Goal: Information Seeking & Learning: Learn about a topic

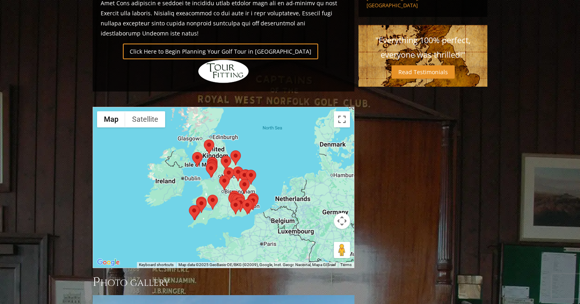
scroll to position [597, 0]
click at [207, 143] on div at bounding box center [223, 187] width 261 height 160
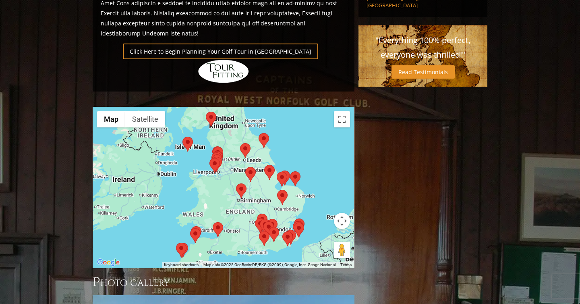
click at [207, 143] on div at bounding box center [223, 187] width 261 height 160
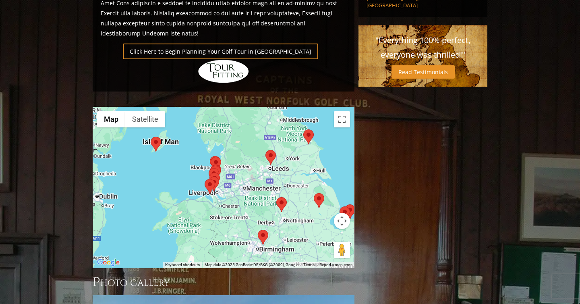
drag, startPoint x: 274, startPoint y: 99, endPoint x: 260, endPoint y: 130, distance: 34.6
click at [260, 130] on div at bounding box center [223, 187] width 261 height 160
click at [272, 150] on img at bounding box center [270, 157] width 10 height 15
click at [265, 150] on area at bounding box center [265, 150] width 0 height 0
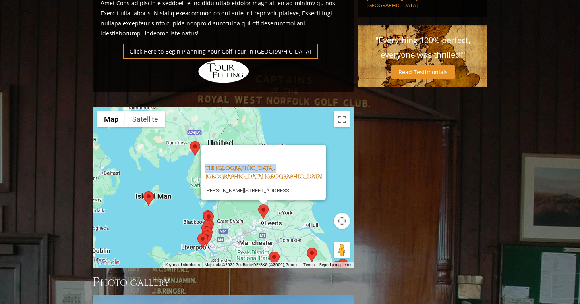
drag, startPoint x: 199, startPoint y: 114, endPoint x: 284, endPoint y: 114, distance: 85.0
click at [284, 145] on div "The Alwoodley Golf Club, [GEOGRAPHIC_DATA] [GEOGRAPHIC_DATA] [PERSON_NAME][STRE…" at bounding box center [264, 172] width 126 height 55
copy link "The Alwoodley Golf Club"
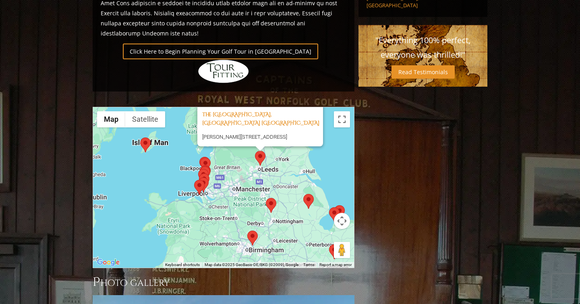
drag, startPoint x: 243, startPoint y: 210, endPoint x: 241, endPoint y: 155, distance: 54.8
click at [241, 155] on div "The Alwoodley Golf Club, [GEOGRAPHIC_DATA] [GEOGRAPHIC_DATA] [PERSON_NAME][STRE…" at bounding box center [223, 187] width 261 height 160
click at [267, 198] on area at bounding box center [267, 198] width 0 height 0
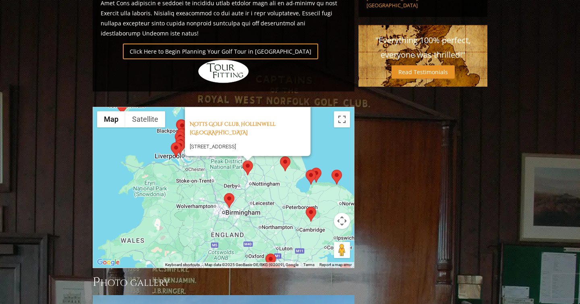
drag, startPoint x: 271, startPoint y: 180, endPoint x: 253, endPoint y: 143, distance: 40.7
click at [253, 143] on div "Notts Golf Club, [STREET_ADDRESS]" at bounding box center [223, 187] width 261 height 160
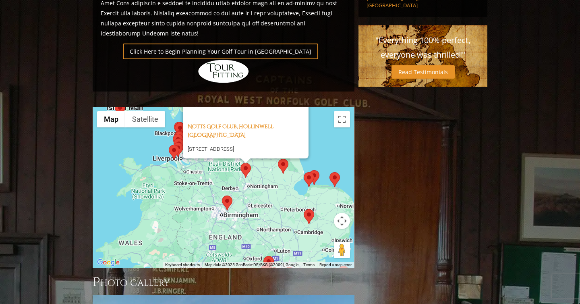
click at [278, 159] on area at bounding box center [278, 159] width 0 height 0
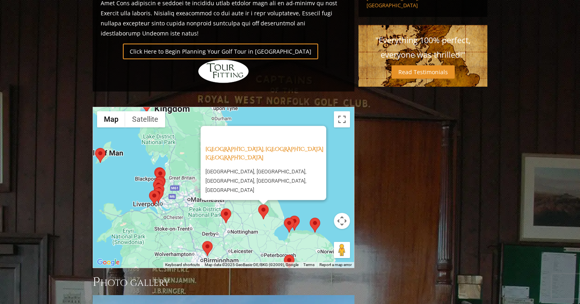
click at [253, 178] on div "[GEOGRAPHIC_DATA], [GEOGRAPHIC_DATA] [GEOGRAPHIC_DATA], [GEOGRAPHIC_DATA], [GEO…" at bounding box center [223, 187] width 261 height 160
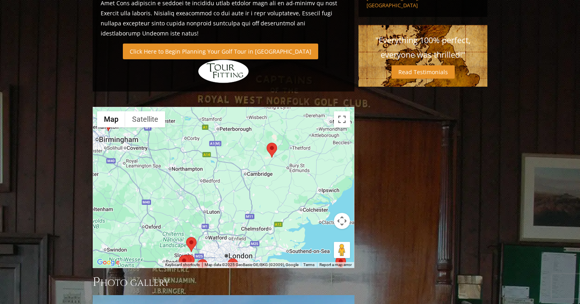
drag, startPoint x: 247, startPoint y: 202, endPoint x: 193, endPoint y: 37, distance: 173.7
click at [193, 37] on div "Previous Next Previous Next View Full Gallery England H ighlights Click Here to…" at bounding box center [224, 30] width 266 height 1050
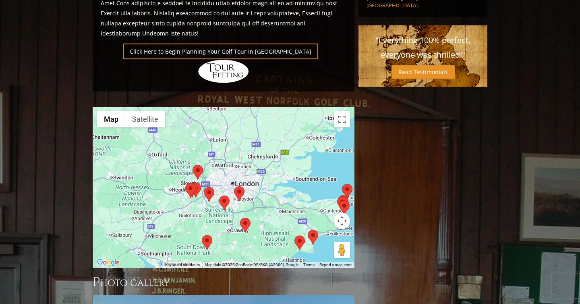
drag, startPoint x: 203, startPoint y: 147, endPoint x: 264, endPoint y: 166, distance: 63.2
click at [264, 166] on div "[GEOGRAPHIC_DATA], [GEOGRAPHIC_DATA] [GEOGRAPHIC_DATA], [GEOGRAPHIC_DATA], [GEO…" at bounding box center [223, 187] width 261 height 160
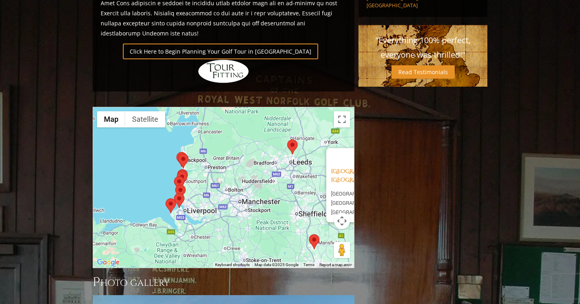
drag, startPoint x: 277, startPoint y: 201, endPoint x: 260, endPoint y: 148, distance: 55.7
click at [260, 148] on div "[GEOGRAPHIC_DATA], [GEOGRAPHIC_DATA] [GEOGRAPHIC_DATA], [GEOGRAPHIC_DATA], [GEO…" at bounding box center [223, 187] width 261 height 160
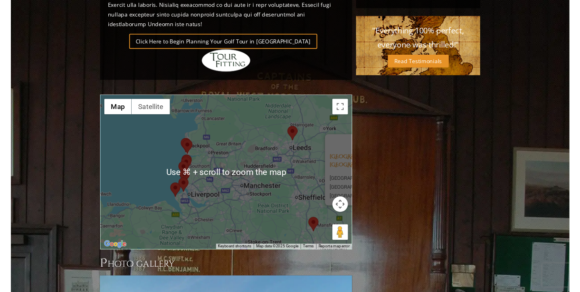
scroll to position [606, 0]
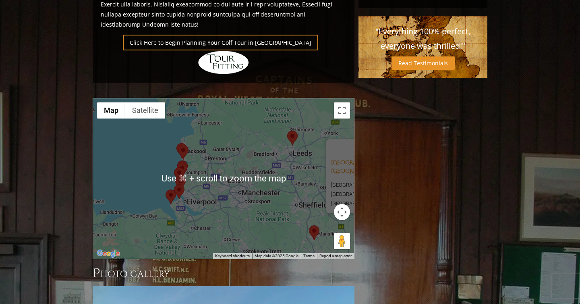
click at [178, 145] on area at bounding box center [178, 145] width 0 height 0
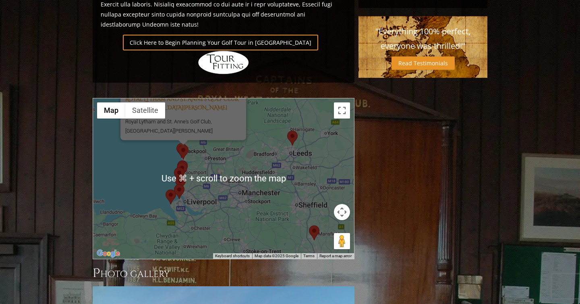
click at [178, 145] on area at bounding box center [178, 145] width 0 height 0
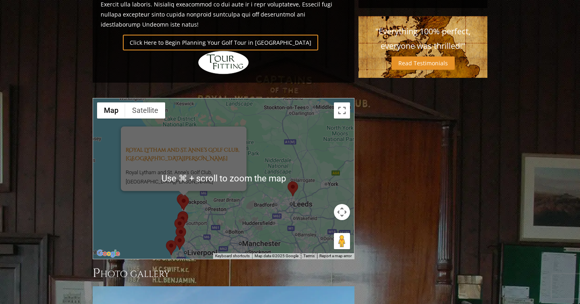
click at [197, 164] on div "To navigate, press the arrow keys. Royal Lytham and [GEOGRAPHIC_DATA], Lytham S…" at bounding box center [223, 178] width 261 height 160
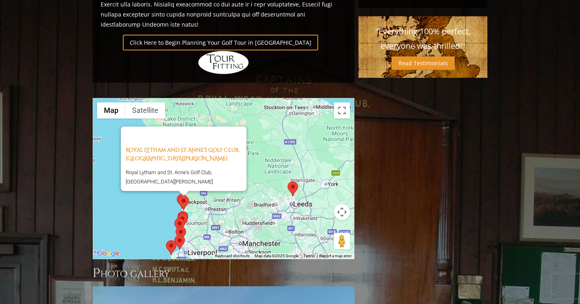
click at [197, 164] on div "Royal Lytham and St. Anne’s Golf Club, Lytham St. [PERSON_NAME]’s England Royal…" at bounding box center [223, 178] width 261 height 160
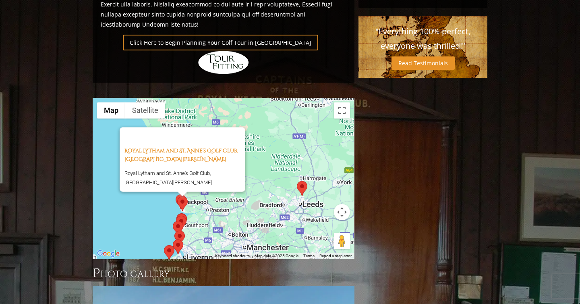
click at [197, 164] on div "Royal Lytham and St. Anne’s Golf Club, Lytham St. [PERSON_NAME]’s England Royal…" at bounding box center [223, 178] width 261 height 160
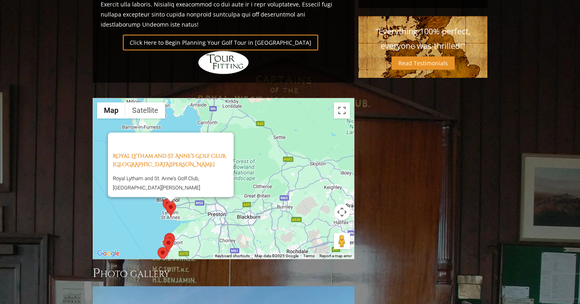
click at [197, 171] on div "Royal Lytham and St. Anne’s Golf Club, Lytham St. [PERSON_NAME]’s England Royal…" at bounding box center [223, 178] width 261 height 160
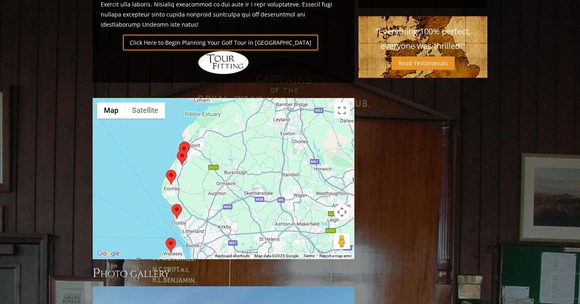
drag, startPoint x: 202, startPoint y: 192, endPoint x: 245, endPoint y: 61, distance: 137.7
click at [245, 98] on div "Royal Lytham and St. Anne’s Golf Club, Lytham St. [PERSON_NAME]’s England Royal…" at bounding box center [223, 178] width 261 height 160
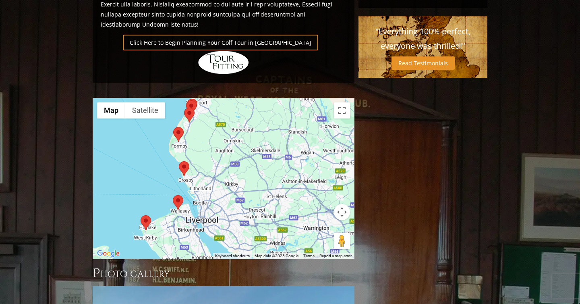
drag, startPoint x: 217, startPoint y: 141, endPoint x: 223, endPoint y: 98, distance: 43.5
click at [223, 98] on div "Royal Lytham and St. Anne’s Golf Club, Lytham St. [PERSON_NAME]’s England Royal…" at bounding box center [223, 178] width 261 height 160
click at [140, 215] on area at bounding box center [140, 215] width 0 height 0
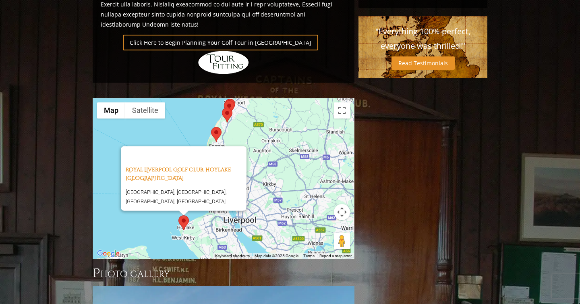
click at [210, 189] on div "Royal Liverpool Golf Club, Hoylake [GEOGRAPHIC_DATA] [GEOGRAPHIC_DATA], [GEOGRA…" at bounding box center [223, 178] width 261 height 160
click at [189, 185] on div "Royal Liverpool Golf Club, Hoylake [GEOGRAPHIC_DATA] [GEOGRAPHIC_DATA], [GEOGRA…" at bounding box center [223, 178] width 261 height 160
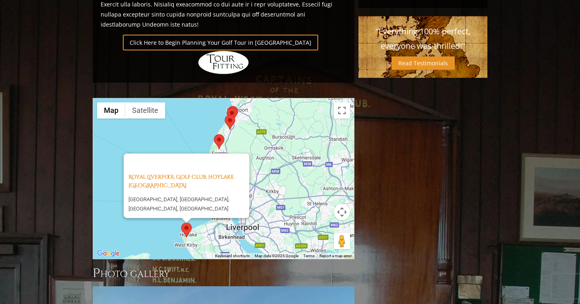
drag, startPoint x: 222, startPoint y: 200, endPoint x: 222, endPoint y: 204, distance: 4.5
click at [222, 204] on div "Royal Liverpool Golf Club, Hoylake [GEOGRAPHIC_DATA] [GEOGRAPHIC_DATA], [GEOGRA…" at bounding box center [223, 178] width 261 height 160
click at [227, 108] on area at bounding box center [227, 108] width 0 height 0
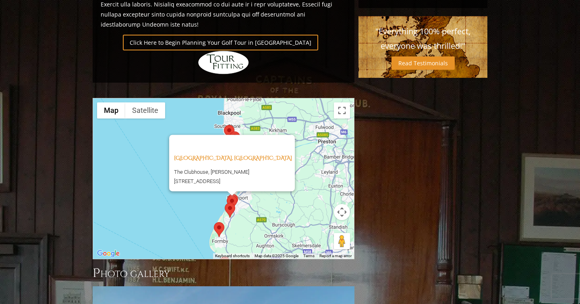
click at [225, 203] on area at bounding box center [225, 203] width 0 height 0
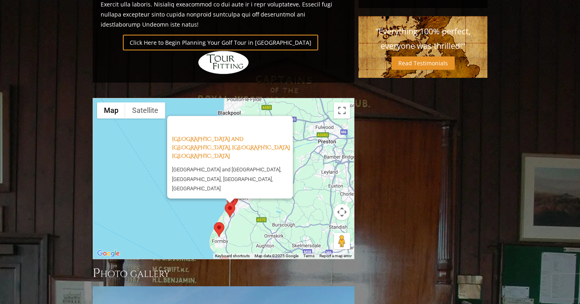
click at [243, 172] on div "[GEOGRAPHIC_DATA] and [GEOGRAPHIC_DATA], [GEOGRAPHIC_DATA] [GEOGRAPHIC_DATA] an…" at bounding box center [223, 178] width 261 height 160
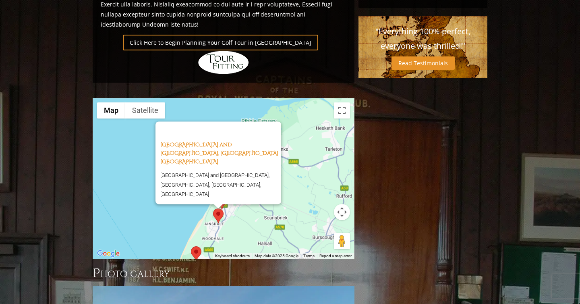
click at [243, 168] on div "[GEOGRAPHIC_DATA] and [GEOGRAPHIC_DATA], [GEOGRAPHIC_DATA] [GEOGRAPHIC_DATA] an…" at bounding box center [223, 178] width 261 height 160
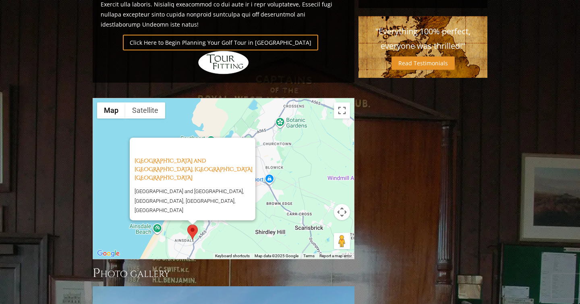
click at [189, 137] on div at bounding box center [185, 146] width 101 height 19
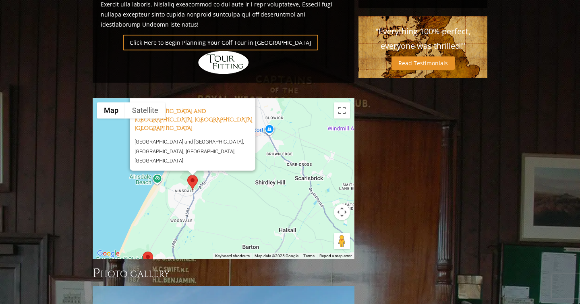
drag, startPoint x: 171, startPoint y: 197, endPoint x: 173, endPoint y: 124, distance: 72.9
click at [173, 124] on div "[GEOGRAPHIC_DATA] and [GEOGRAPHIC_DATA], [GEOGRAPHIC_DATA] [GEOGRAPHIC_DATA] an…" at bounding box center [223, 178] width 261 height 160
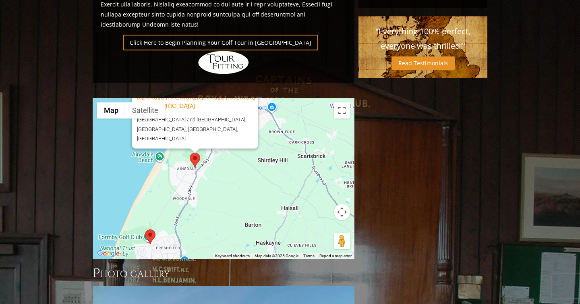
click at [145, 229] on area at bounding box center [145, 229] width 0 height 0
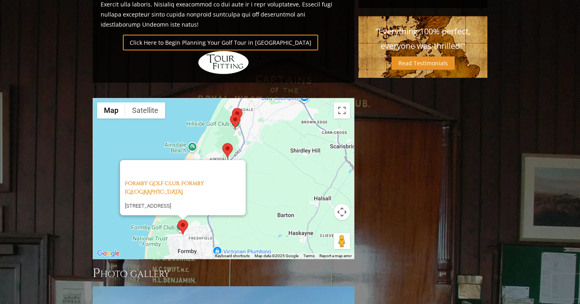
click at [232, 108] on area at bounding box center [232, 108] width 0 height 0
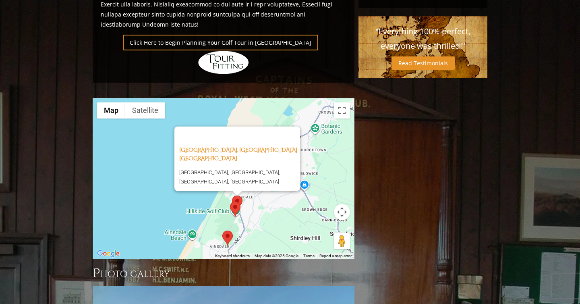
click at [230, 201] on area at bounding box center [230, 201] width 0 height 0
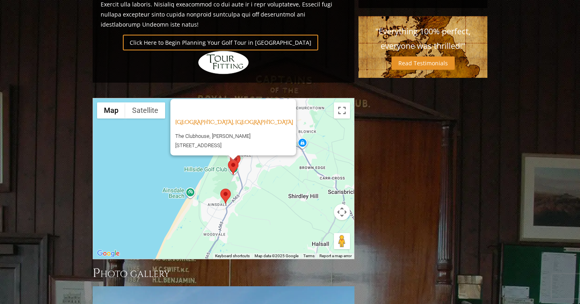
drag, startPoint x: 239, startPoint y: 190, endPoint x: 237, endPoint y: 147, distance: 42.4
click at [237, 147] on div "[GEOGRAPHIC_DATA], [GEOGRAPHIC_DATA] England The Clubhouse, [PERSON_NAME][STREE…" at bounding box center [223, 178] width 261 height 160
click at [220, 188] on area at bounding box center [220, 188] width 0 height 0
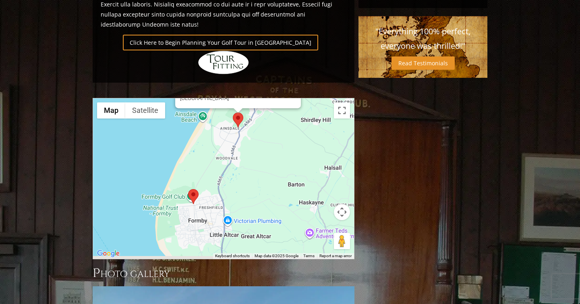
drag, startPoint x: 232, startPoint y: 190, endPoint x: 244, endPoint y: 104, distance: 87.0
click at [244, 104] on div "[GEOGRAPHIC_DATA] and [GEOGRAPHIC_DATA], [GEOGRAPHIC_DATA] [GEOGRAPHIC_DATA] an…" at bounding box center [223, 178] width 261 height 160
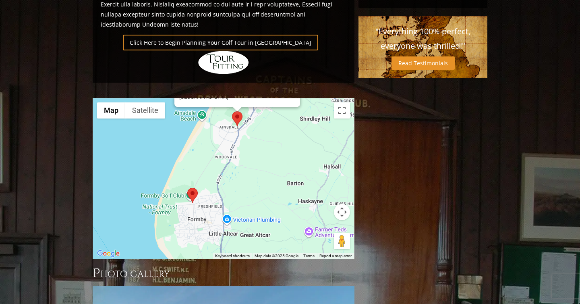
click at [187, 188] on area at bounding box center [187, 188] width 0 height 0
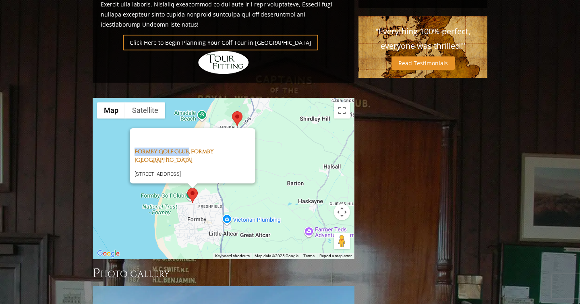
drag, startPoint x: 128, startPoint y: 115, endPoint x: 191, endPoint y: 115, distance: 63.2
click at [191, 128] on div "Formby Golf Club, [STREET_ADDRESS]" at bounding box center [193, 155] width 126 height 55
copy link "Formby Golf Club"
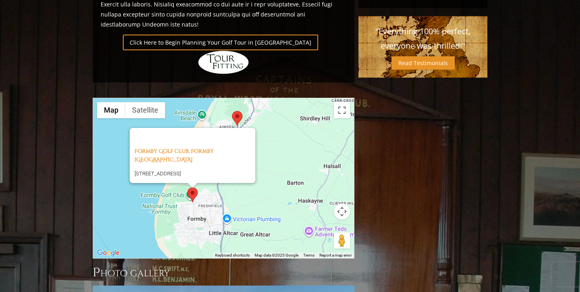
click at [232, 111] on area at bounding box center [232, 111] width 0 height 0
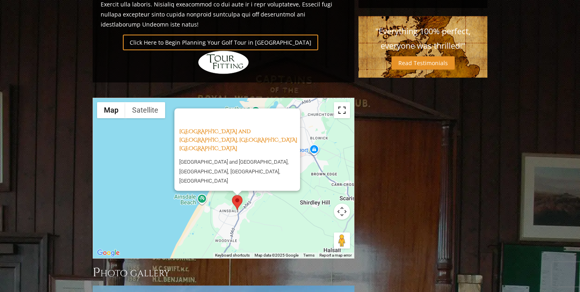
click at [342, 102] on button "Toggle fullscreen view" at bounding box center [342, 110] width 16 height 16
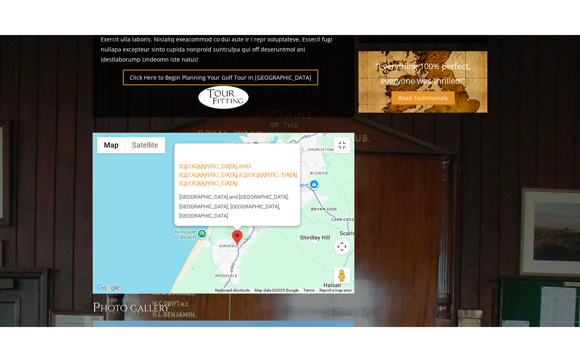
scroll to position [0, 0]
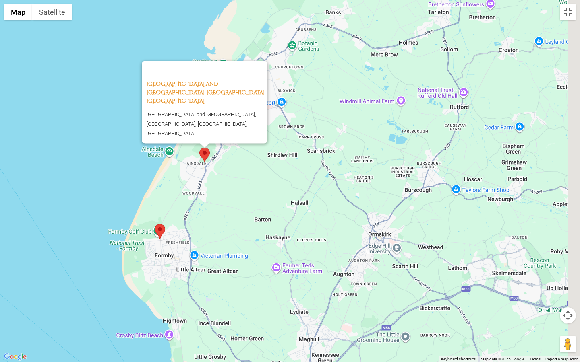
drag, startPoint x: 364, startPoint y: 256, endPoint x: 233, endPoint y: 185, distance: 148.5
click at [233, 185] on div "[GEOGRAPHIC_DATA] and [GEOGRAPHIC_DATA], [GEOGRAPHIC_DATA] [GEOGRAPHIC_DATA] an…" at bounding box center [290, 181] width 580 height 362
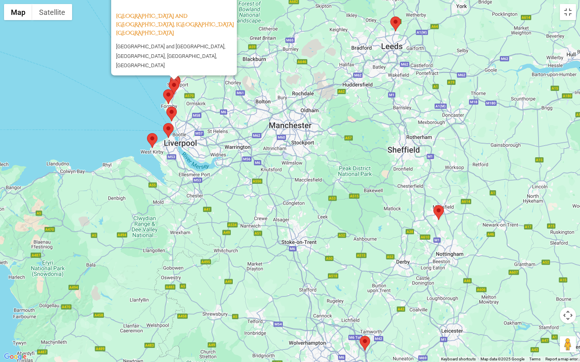
drag, startPoint x: 333, startPoint y: 234, endPoint x: 271, endPoint y: 139, distance: 113.0
click at [271, 139] on div "[GEOGRAPHIC_DATA] and [GEOGRAPHIC_DATA], [GEOGRAPHIC_DATA] [GEOGRAPHIC_DATA] an…" at bounding box center [290, 181] width 580 height 362
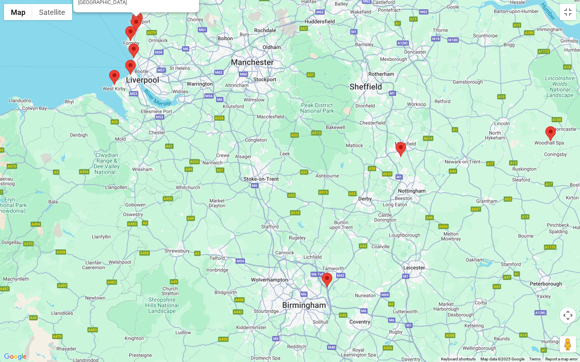
drag, startPoint x: 326, startPoint y: 214, endPoint x: 298, endPoint y: 148, distance: 71.6
click at [298, 148] on div "[GEOGRAPHIC_DATA] and [GEOGRAPHIC_DATA], [GEOGRAPHIC_DATA] [GEOGRAPHIC_DATA] an…" at bounding box center [290, 181] width 580 height 362
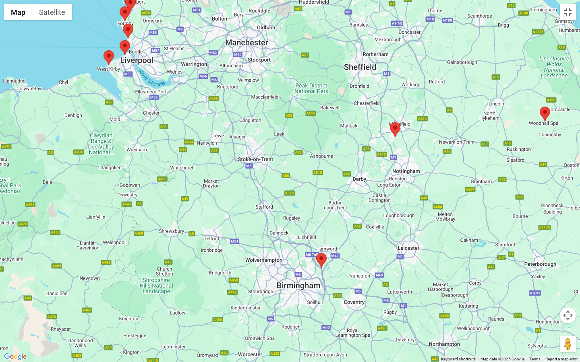
click at [315, 260] on div "[GEOGRAPHIC_DATA] and [GEOGRAPHIC_DATA], [GEOGRAPHIC_DATA] [GEOGRAPHIC_DATA] an…" at bounding box center [290, 181] width 580 height 362
click at [316, 253] on area at bounding box center [316, 253] width 0 height 0
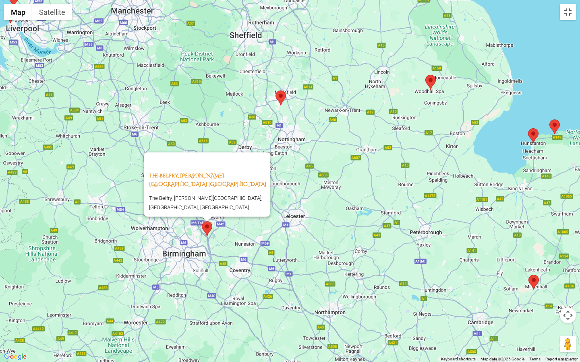
drag, startPoint x: 435, startPoint y: 221, endPoint x: 309, endPoint y: 193, distance: 129.1
click at [310, 193] on div "The Belfry, [PERSON_NAME][GEOGRAPHIC_DATA] [GEOGRAPHIC_DATA] The Belfry, [PERSO…" at bounding box center [290, 181] width 580 height 362
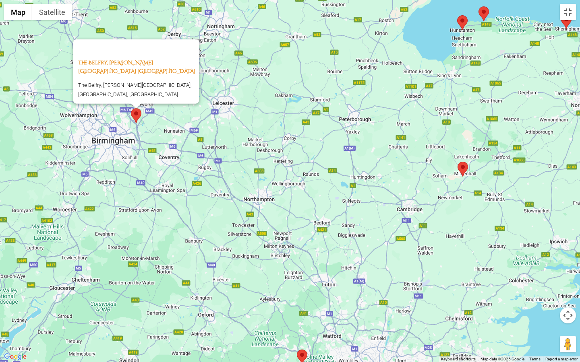
drag, startPoint x: 341, startPoint y: 260, endPoint x: 287, endPoint y: 130, distance: 141.0
click at [287, 130] on div "The Belfry, [PERSON_NAME][GEOGRAPHIC_DATA] [GEOGRAPHIC_DATA] The Belfry, [PERSO…" at bounding box center [290, 181] width 580 height 362
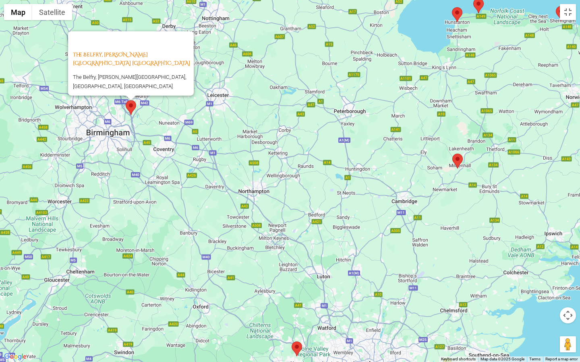
click at [292, 115] on div "The Belfry, [PERSON_NAME][GEOGRAPHIC_DATA] [GEOGRAPHIC_DATA] The Belfry, [PERSO…" at bounding box center [290, 181] width 580 height 362
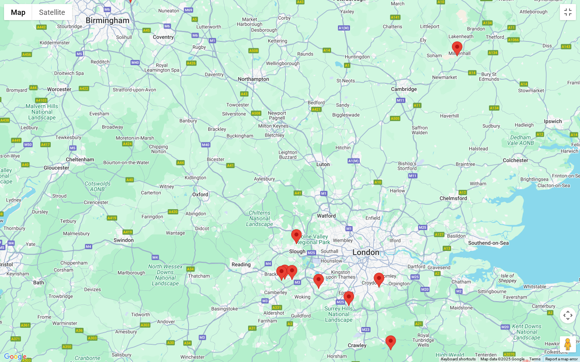
drag, startPoint x: 320, startPoint y: 242, endPoint x: 319, endPoint y: 128, distance: 114.4
click at [319, 128] on div "The Belfry, [PERSON_NAME][GEOGRAPHIC_DATA] [GEOGRAPHIC_DATA] The Belfry, [PERSO…" at bounding box center [290, 181] width 580 height 362
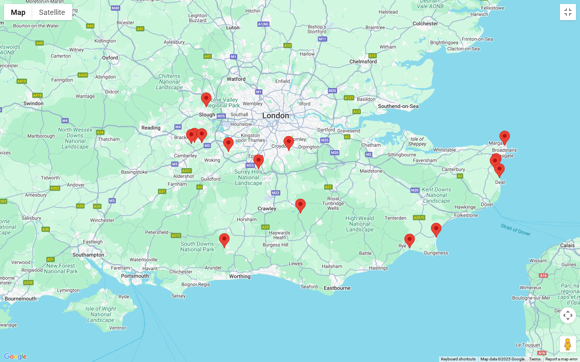
drag, startPoint x: 356, startPoint y: 176, endPoint x: 262, endPoint y: 35, distance: 169.6
click at [262, 35] on div "The Belfry, [PERSON_NAME][GEOGRAPHIC_DATA] [GEOGRAPHIC_DATA] The Belfry, [PERSO…" at bounding box center [290, 181] width 580 height 362
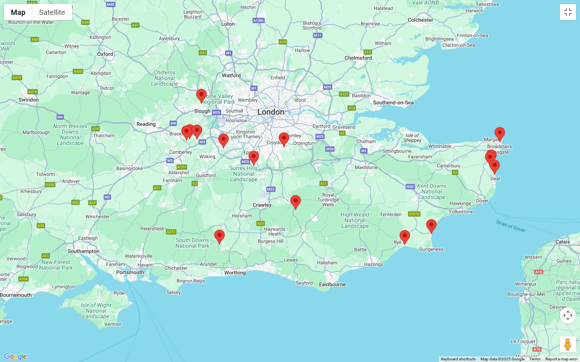
click at [192, 125] on area at bounding box center [192, 125] width 0 height 0
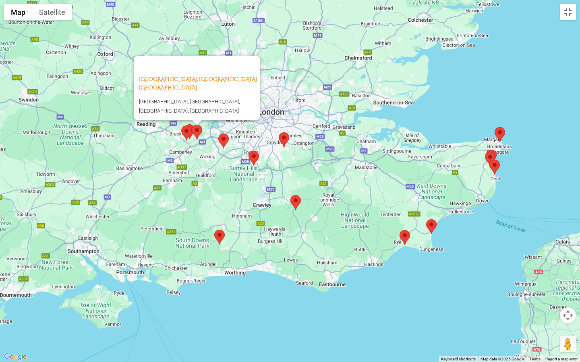
click at [181, 126] on area at bounding box center [181, 126] width 0 height 0
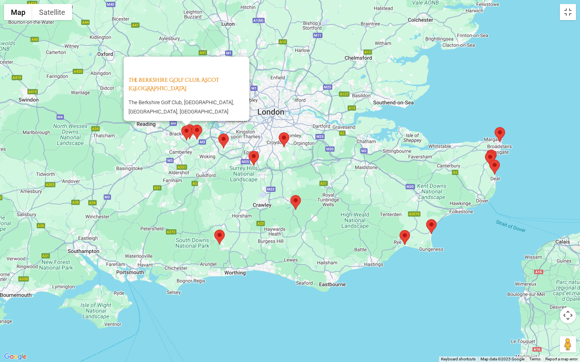
click at [218, 134] on area at bounding box center [218, 134] width 0 height 0
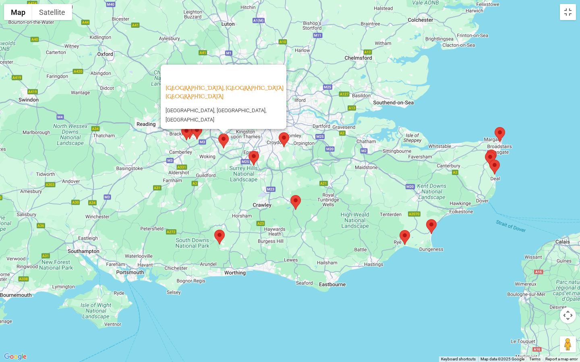
click at [249, 151] on area at bounding box center [249, 151] width 0 height 0
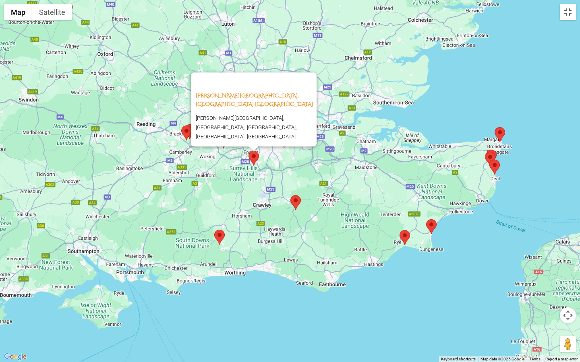
click at [290, 195] on area at bounding box center [290, 195] width 0 height 0
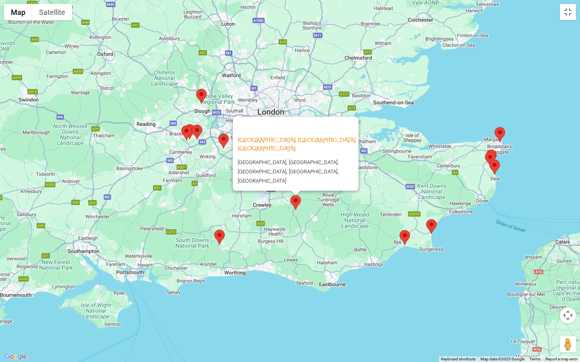
click at [196, 89] on area at bounding box center [196, 89] width 0 height 0
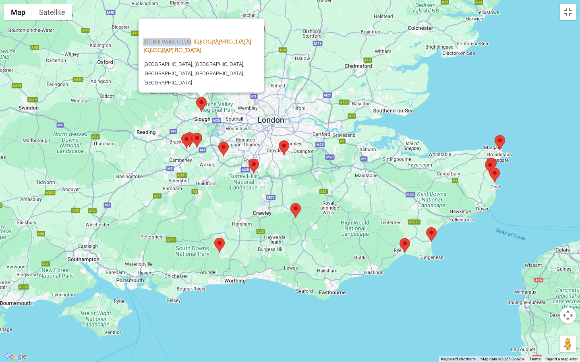
drag, startPoint x: 139, startPoint y: 46, endPoint x: 192, endPoint y: 50, distance: 52.9
click at [192, 50] on div "[GEOGRAPHIC_DATA], [GEOGRAPHIC_DATA] England [GEOGRAPHIC_DATA], [GEOGRAPHIC_DAT…" at bounding box center [202, 56] width 126 height 74
copy link "Stoke Park Club"
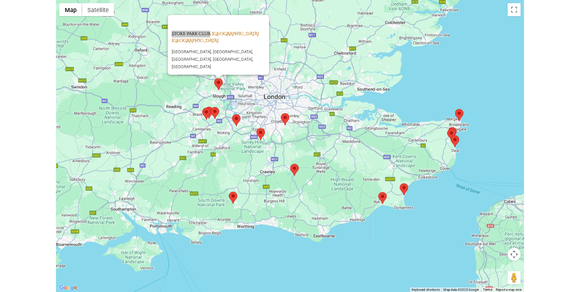
scroll to position [606, 0]
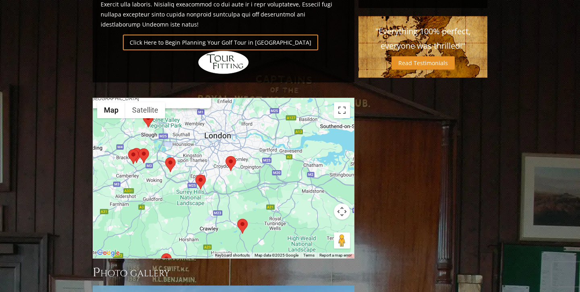
drag, startPoint x: 199, startPoint y: 120, endPoint x: 212, endPoint y: 140, distance: 23.6
click at [213, 140] on div "[GEOGRAPHIC_DATA], [GEOGRAPHIC_DATA] England [GEOGRAPHIC_DATA], [GEOGRAPHIC_DAT…" at bounding box center [223, 178] width 261 height 160
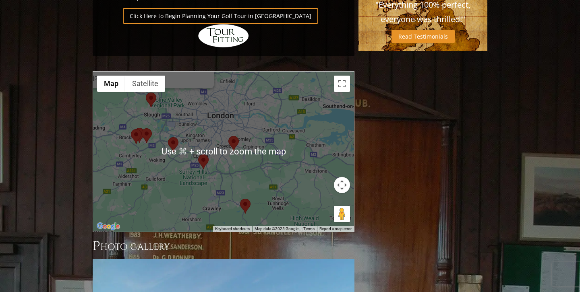
scroll to position [631, 0]
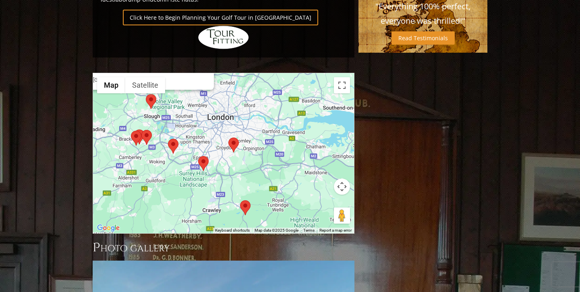
click at [198, 156] on area at bounding box center [198, 156] width 0 height 0
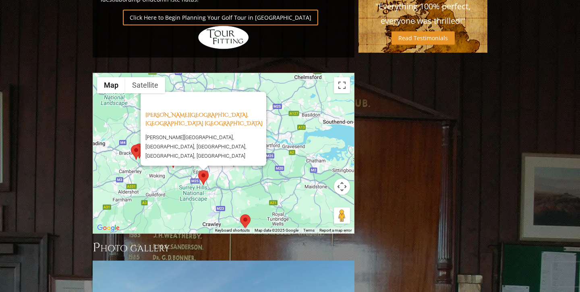
click at [240, 215] on area at bounding box center [240, 215] width 0 height 0
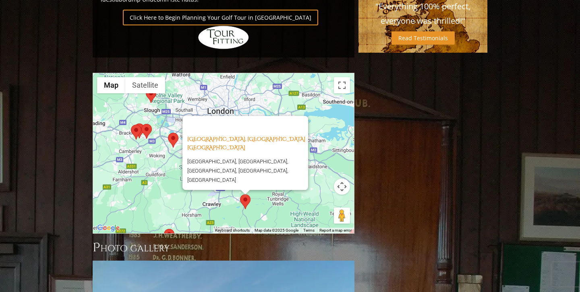
click at [168, 133] on area at bounding box center [168, 133] width 0 height 0
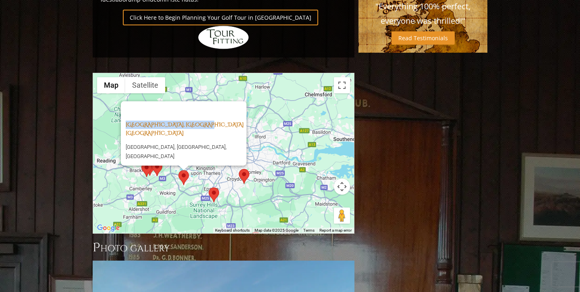
drag, startPoint x: 120, startPoint y: 79, endPoint x: 209, endPoint y: 80, distance: 89.0
click at [209, 101] on div "[GEOGRAPHIC_DATA], [GEOGRAPHIC_DATA] [GEOGRAPHIC_DATA], [GEOGRAPHIC_DATA], [GEO…" at bounding box center [184, 133] width 126 height 64
copy link "St. George’s Hill Golf Club"
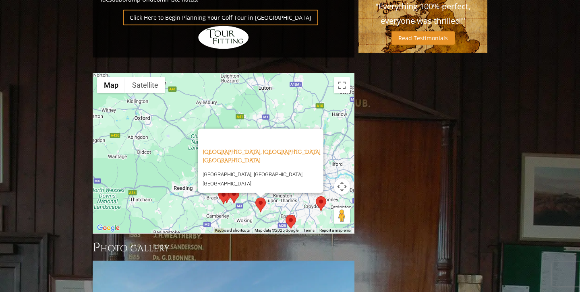
drag, startPoint x: 244, startPoint y: 143, endPoint x: 322, endPoint y: 170, distance: 82.0
click at [322, 197] on div at bounding box center [321, 204] width 10 height 15
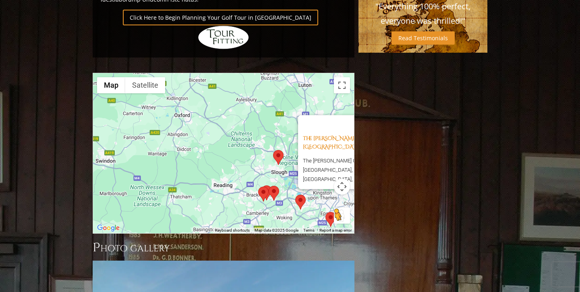
drag, startPoint x: 246, startPoint y: 172, endPoint x: 344, endPoint y: 171, distance: 97.9
click at [344, 171] on div "To activate drag with keyboard, press Alt + Enter. Once in keyboard drag state,…" at bounding box center [223, 153] width 261 height 160
click at [207, 119] on div "The [PERSON_NAME] Golf Club, [GEOGRAPHIC_DATA] [GEOGRAPHIC_DATA] The [PERSON_NA…" at bounding box center [223, 153] width 261 height 160
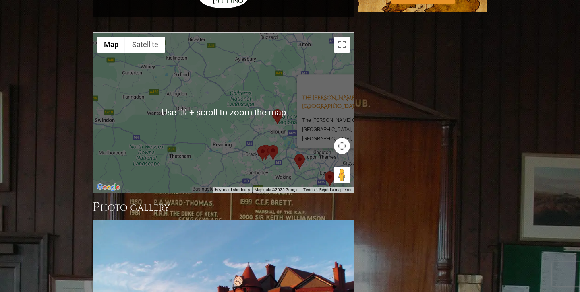
scroll to position [671, 0]
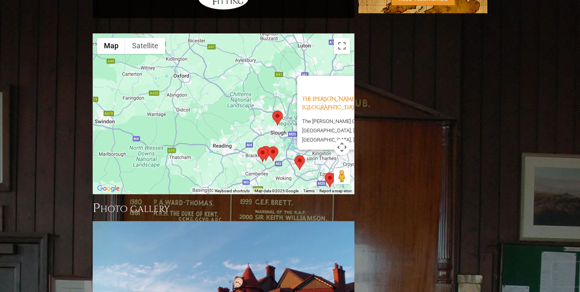
click at [258, 99] on div "The [PERSON_NAME] Golf Club, [GEOGRAPHIC_DATA] [GEOGRAPHIC_DATA] The [PERSON_NA…" at bounding box center [223, 114] width 261 height 160
click at [342, 38] on button "Toggle fullscreen view" at bounding box center [342, 46] width 16 height 16
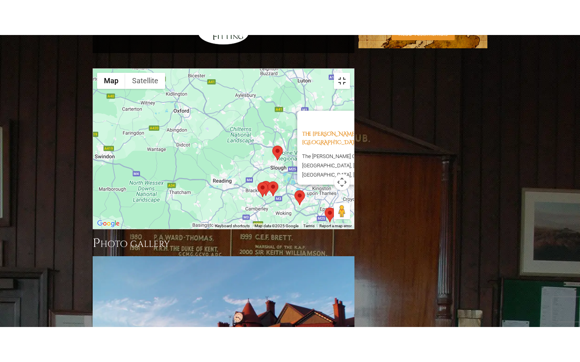
scroll to position [0, 0]
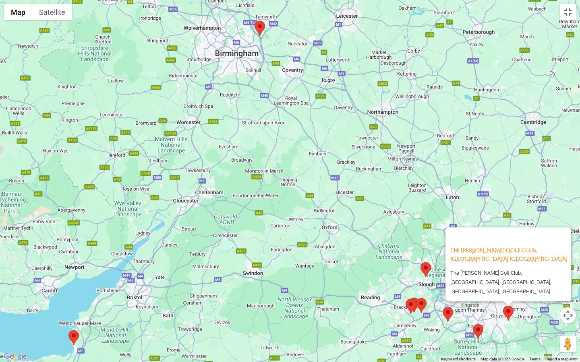
drag, startPoint x: 289, startPoint y: 180, endPoint x: 372, endPoint y: 267, distance: 120.8
click at [373, 267] on div "The [PERSON_NAME] Golf Club, [GEOGRAPHIC_DATA] [GEOGRAPHIC_DATA] The [PERSON_NA…" at bounding box center [290, 181] width 580 height 362
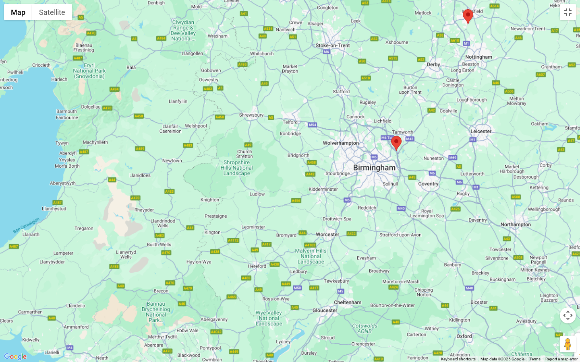
drag, startPoint x: 323, startPoint y: 221, endPoint x: 317, endPoint y: 236, distance: 16.8
click at [317, 239] on div "The [PERSON_NAME] Golf Club, [GEOGRAPHIC_DATA] [GEOGRAPHIC_DATA] The [PERSON_NA…" at bounding box center [290, 181] width 580 height 362
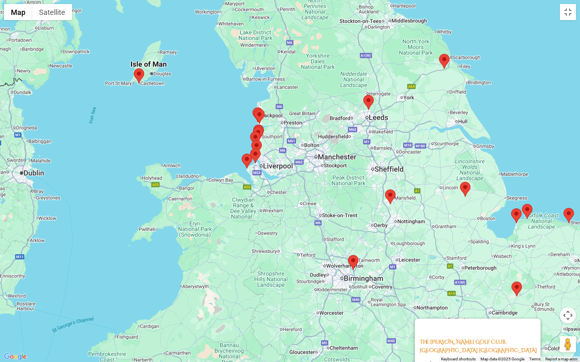
drag, startPoint x: 291, startPoint y: 142, endPoint x: 290, endPoint y: 232, distance: 90.2
click at [290, 232] on div "The [PERSON_NAME] Golf Club, [GEOGRAPHIC_DATA] [GEOGRAPHIC_DATA] The [PERSON_NA…" at bounding box center [290, 181] width 580 height 362
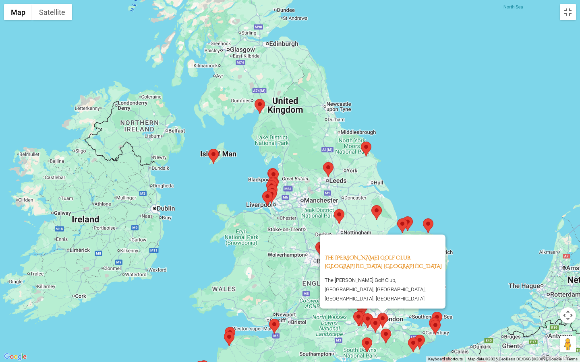
click at [255, 99] on area at bounding box center [255, 99] width 0 height 0
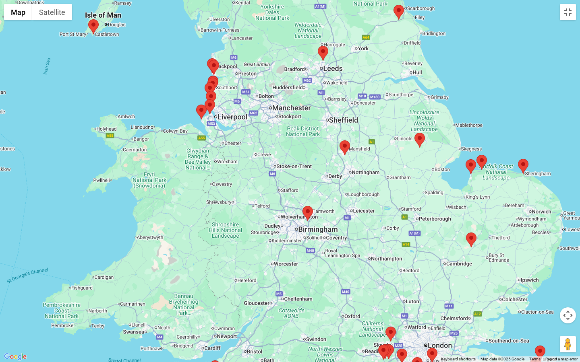
drag, startPoint x: 385, startPoint y: 273, endPoint x: 321, endPoint y: 108, distance: 177.8
click at [321, 108] on div "Silloth on Solway Golf Club, Silloth [GEOGRAPHIC_DATA] [GEOGRAPHIC_DATA], [GEOG…" at bounding box center [290, 181] width 580 height 362
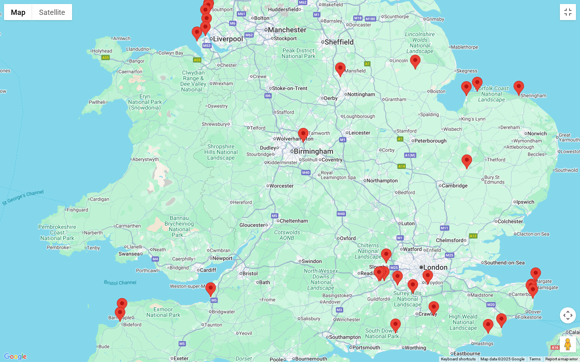
drag, startPoint x: 346, startPoint y: 233, endPoint x: 340, endPoint y: 155, distance: 78.3
click at [341, 155] on div "Silloth on Solway Golf Club, Silloth [GEOGRAPHIC_DATA] [GEOGRAPHIC_DATA], [GEOG…" at bounding box center [290, 181] width 580 height 362
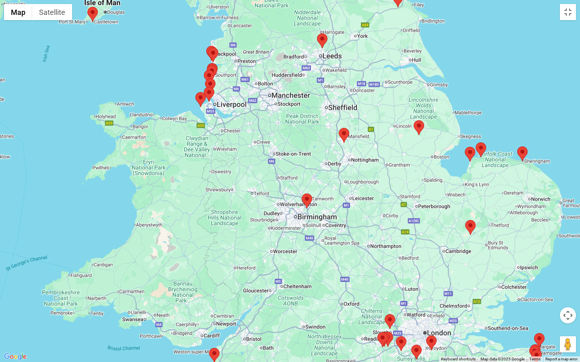
drag, startPoint x: 211, startPoint y: 48, endPoint x: 216, endPoint y: 115, distance: 66.7
click at [216, 115] on div "Silloth on Solway Golf Club, Silloth [GEOGRAPHIC_DATA] [GEOGRAPHIC_DATA], [GEOG…" at bounding box center [290, 181] width 580 height 362
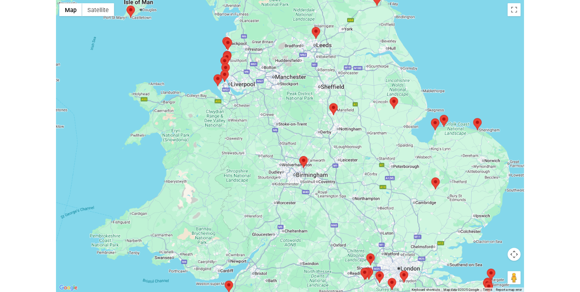
scroll to position [671, 0]
